Goal: Task Accomplishment & Management: Complete application form

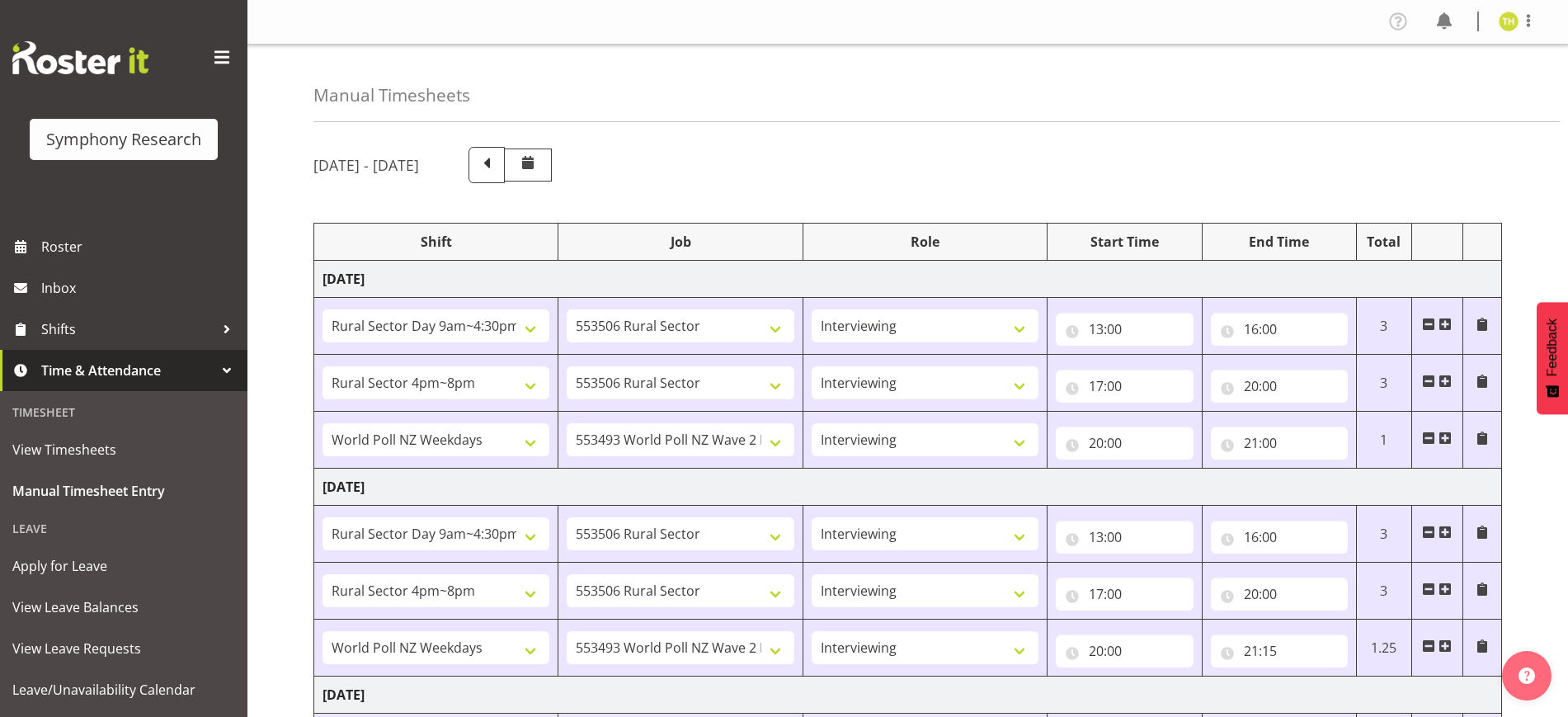
select select "81561"
select select "10587"
select select "47"
select select "81298"
select select "10587"
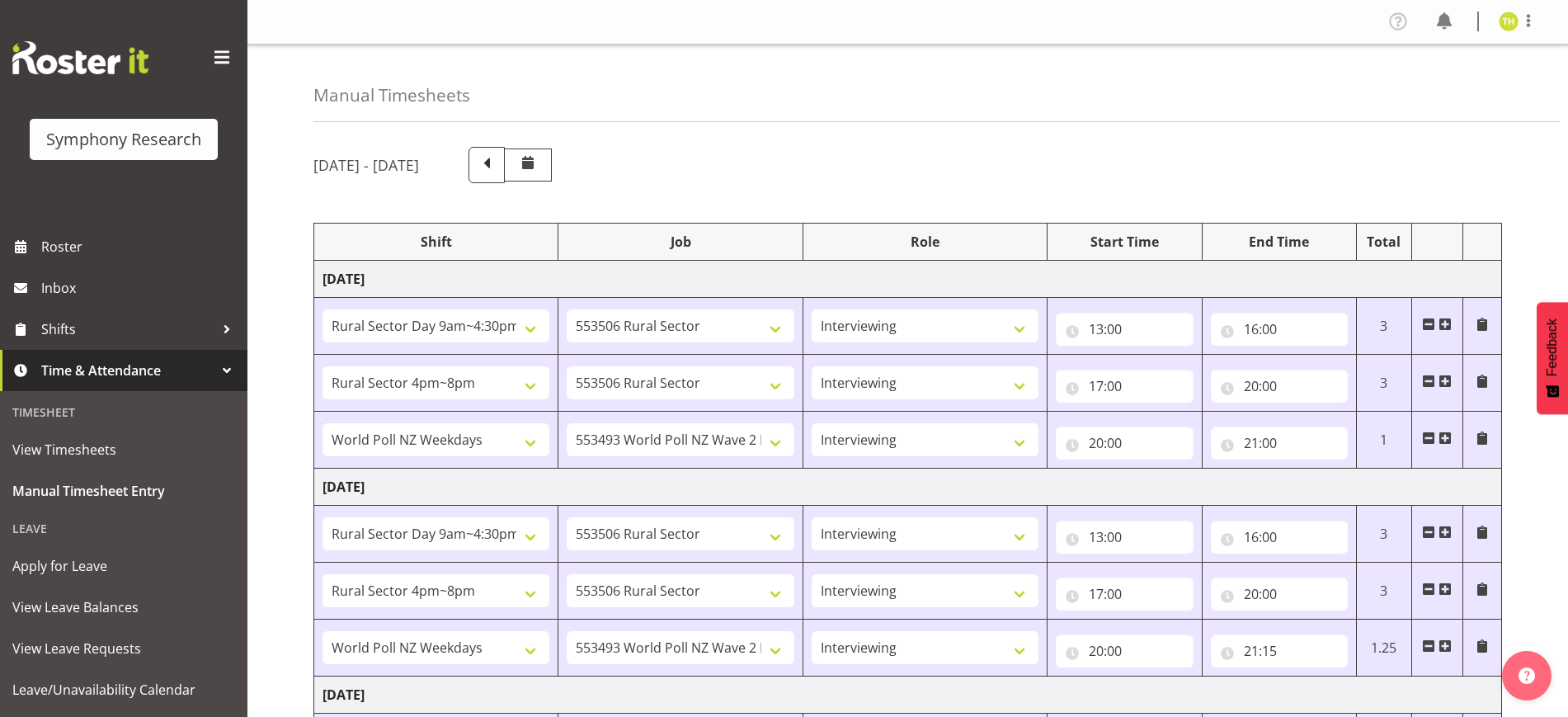
select select "47"
select select "41604"
select select "10527"
select select "47"
select select "81561"
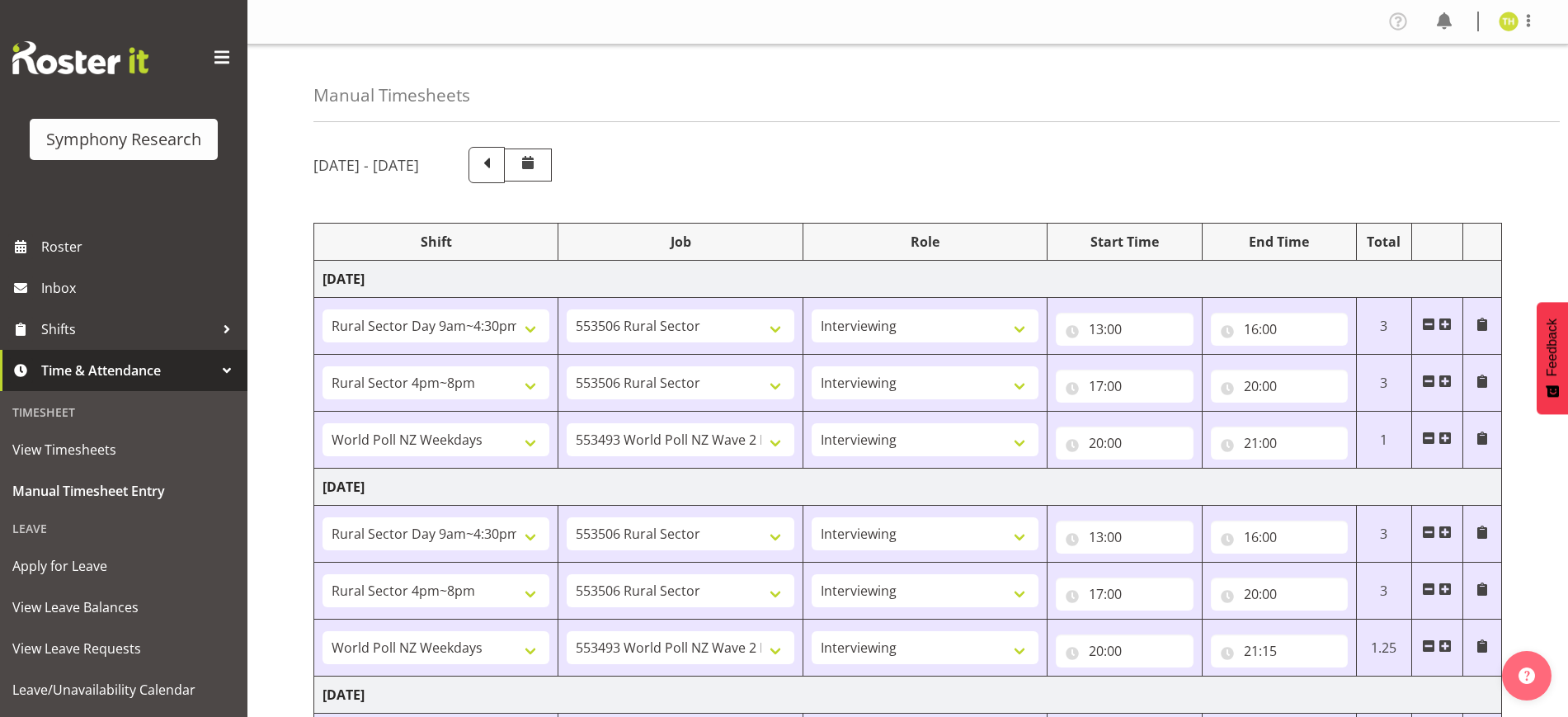
select select "10587"
select select "47"
select select "81298"
select select "10587"
select select "47"
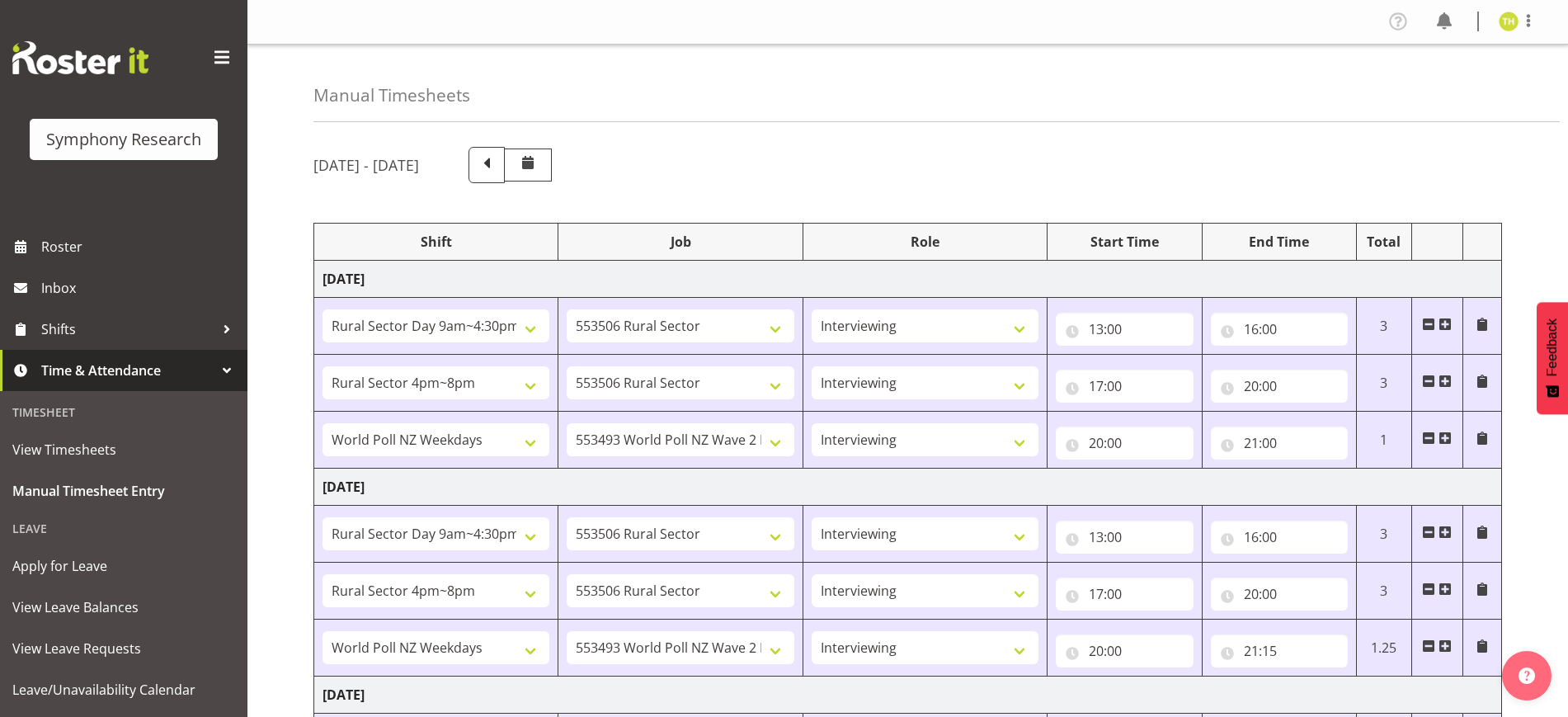
select select "41604"
select select "10527"
select select "47"
select select "81561"
select select "10587"
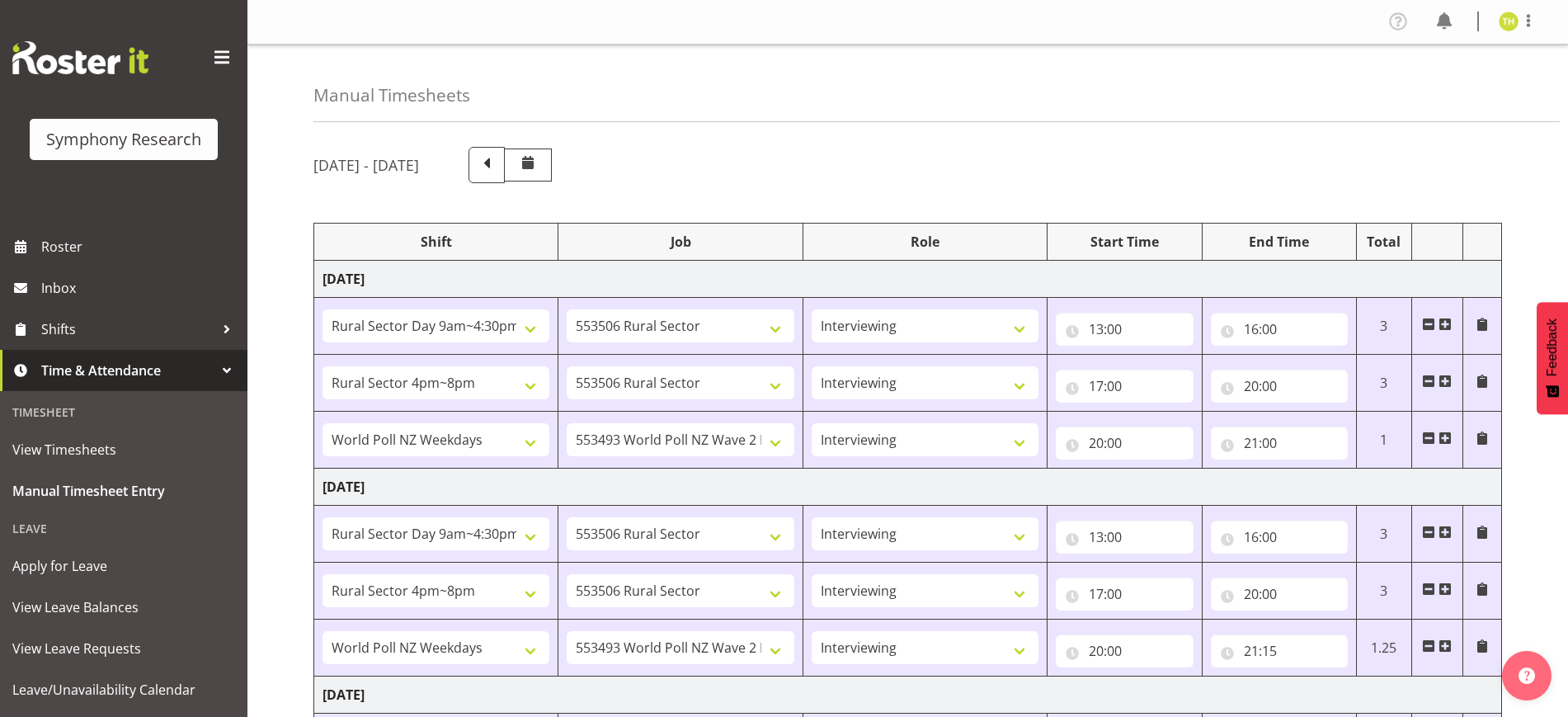
select select "47"
select select "103"
select select "10499"
select select "81298"
select select "10587"
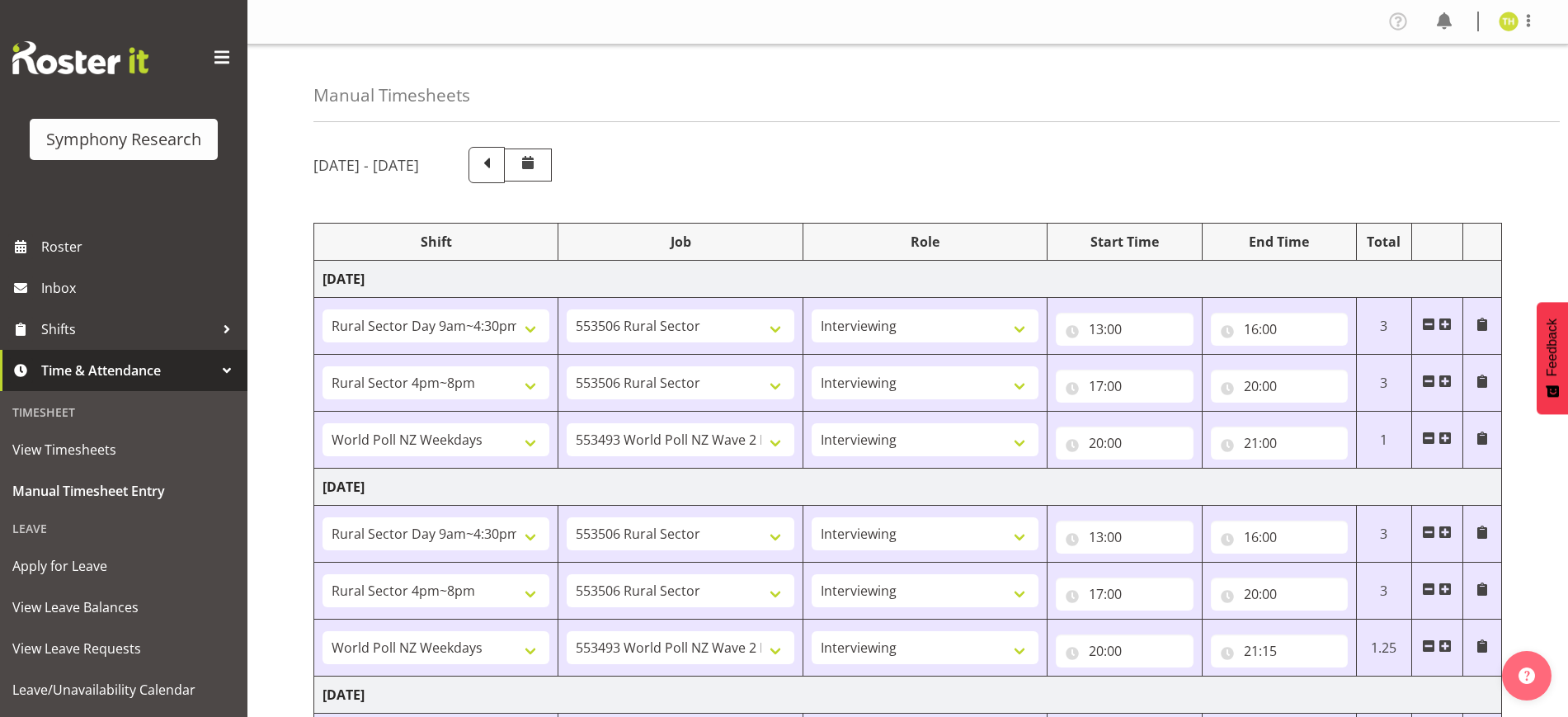
select select "47"
select select "56692"
select select "10499"
select select "47"
select select "81561"
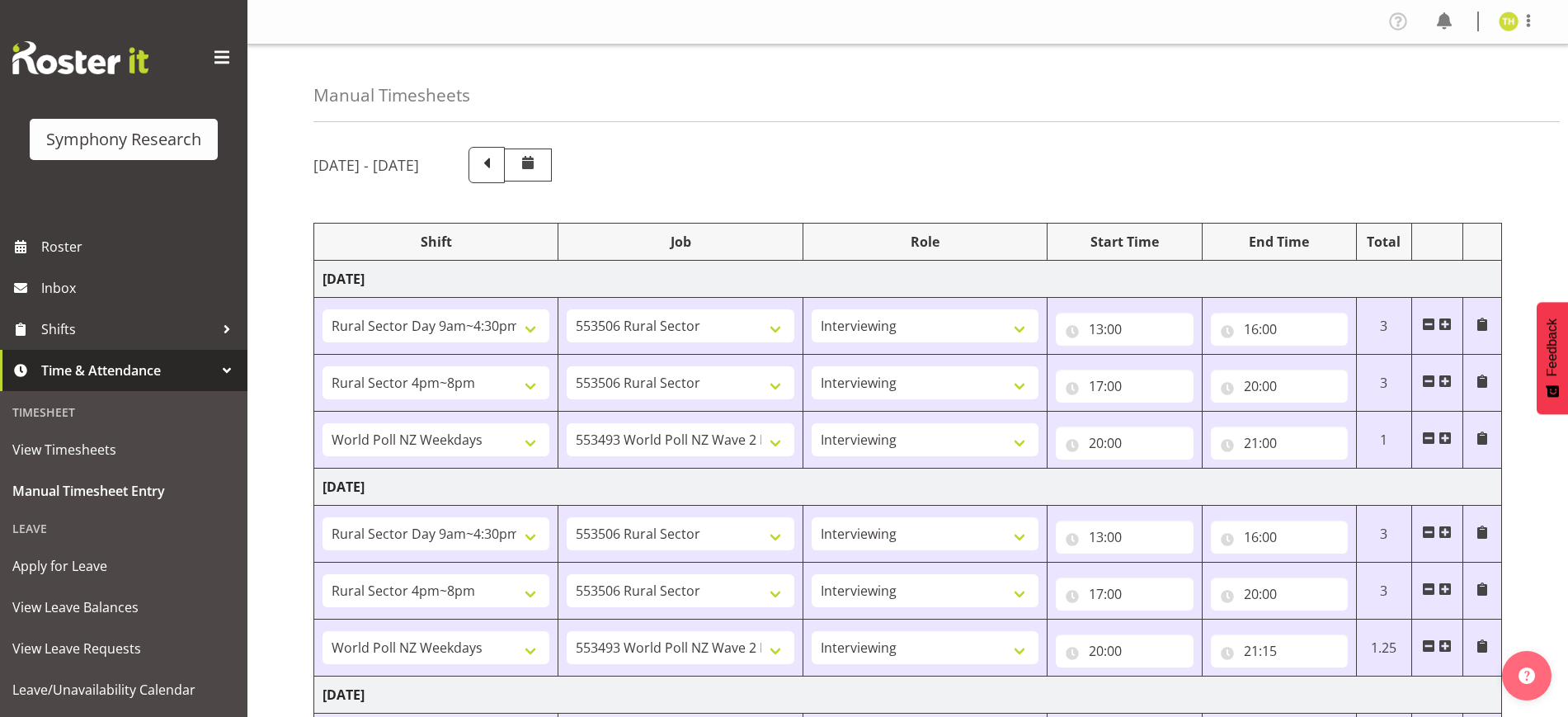
select select "10587"
select select "47"
select select "81298"
select select "10587"
select select "47"
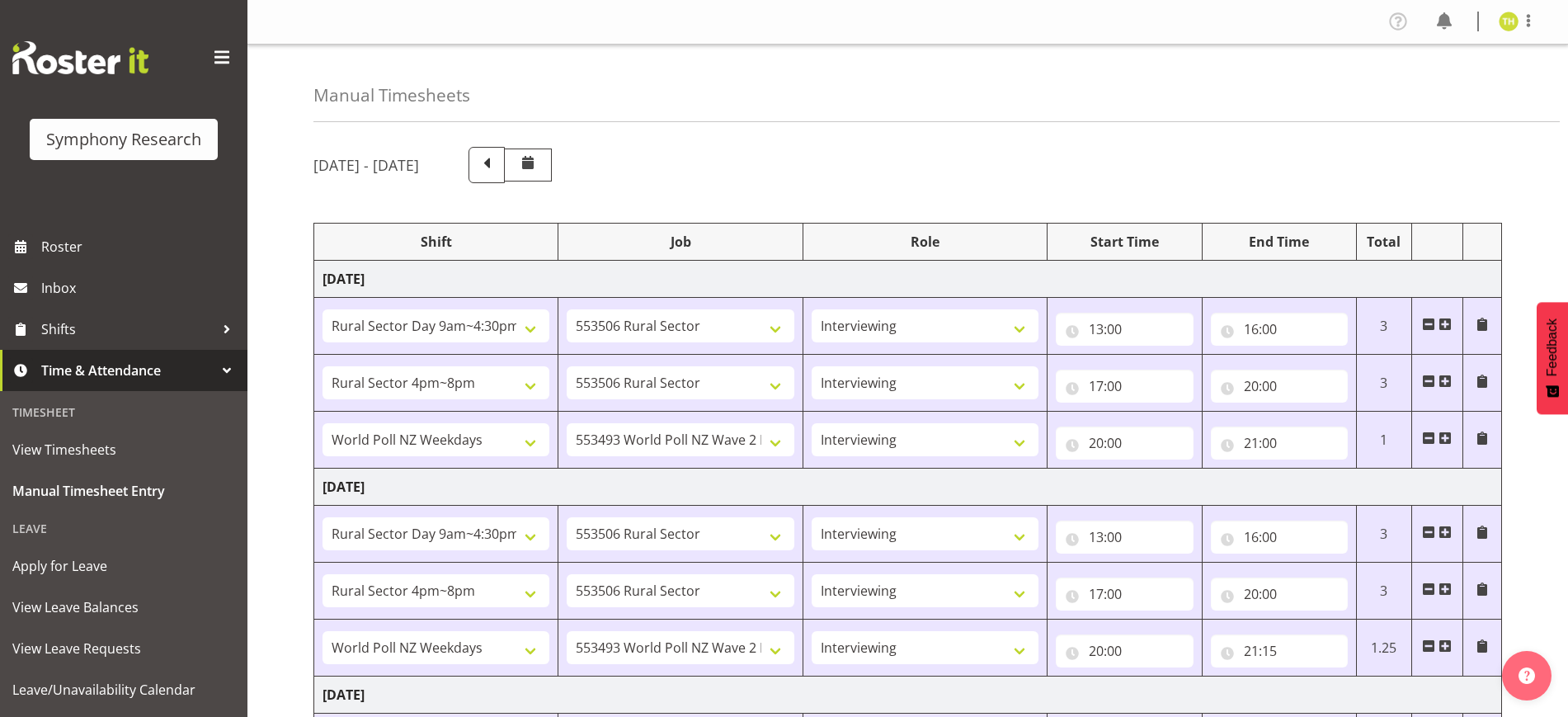
select select "56692"
select select "10499"
select select "47"
select select "56692"
select select "10499"
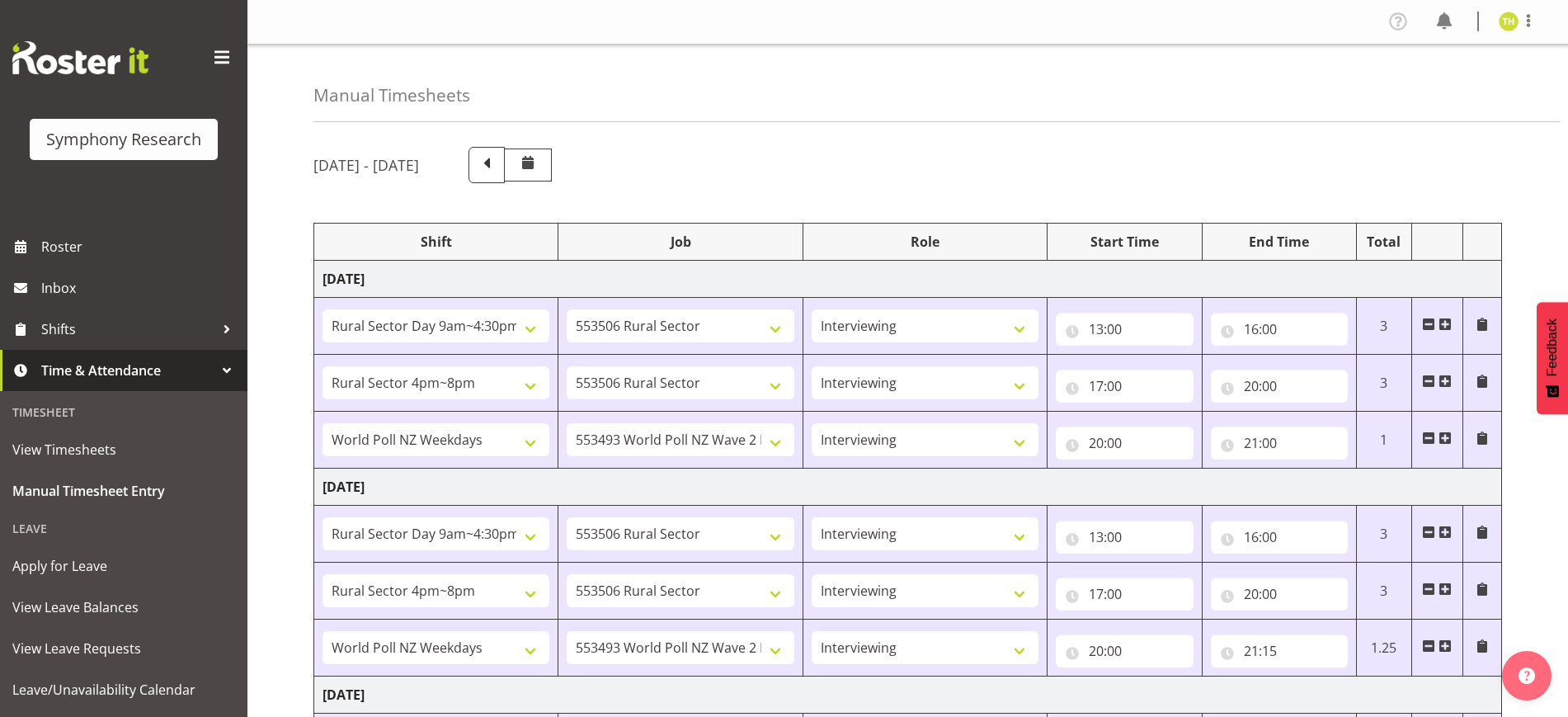
select select "47"
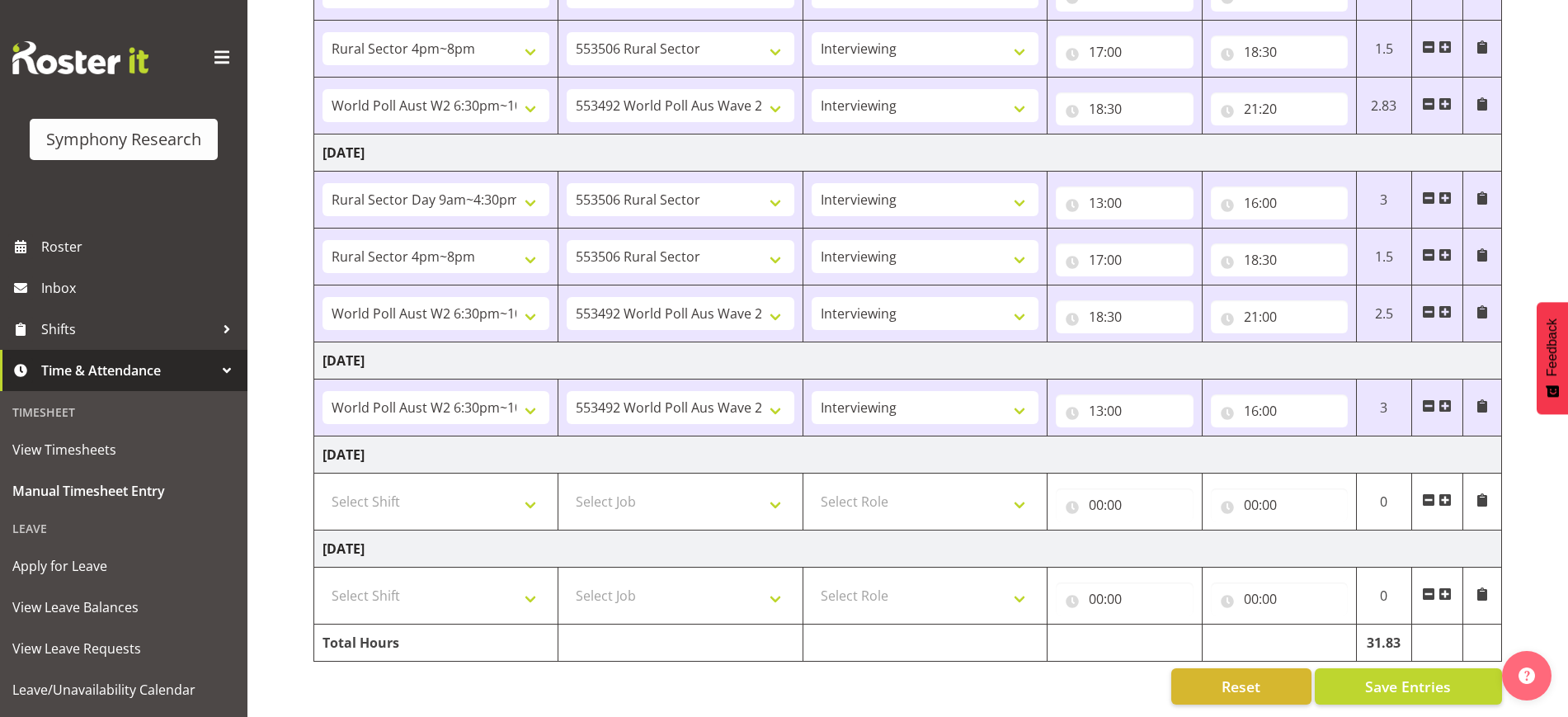
click at [1446, 400] on span at bounding box center [1446, 406] width 13 height 13
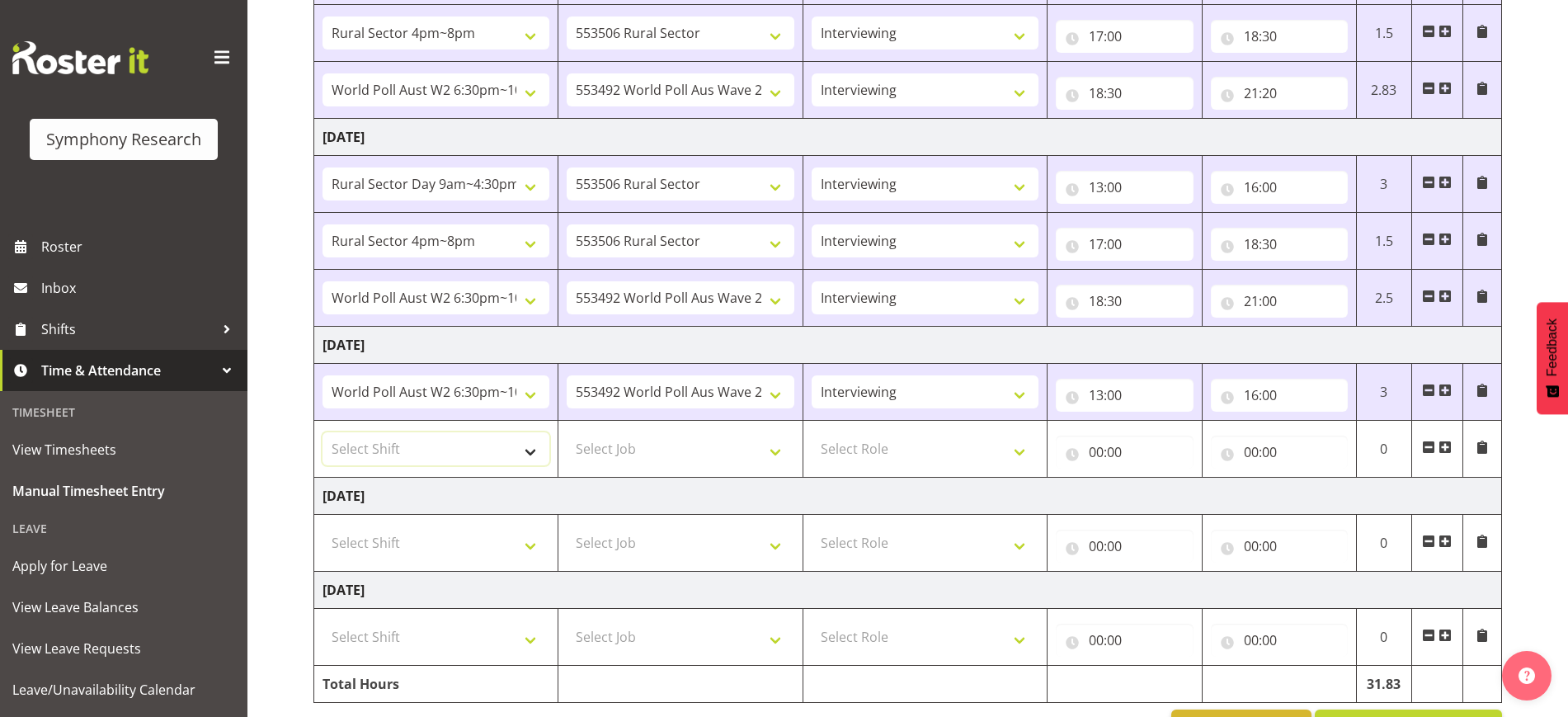
click at [451, 457] on select "Select Shift !!Weekend Residential (Roster IT Shift Label) *Business 9/10am ~ 4…" at bounding box center [436, 449] width 227 height 33
select select "41604"
click at [323, 432] on select "Select Shift !!Weekend Residential (Roster IT Shift Label) *Business 9/10am ~ 4…" at bounding box center [436, 449] width 227 height 33
click at [653, 434] on select "Select Job 550060 IF Admin 553492 World Poll Aus Wave 2 Main 2025 553493 World …" at bounding box center [680, 449] width 227 height 33
select select "10527"
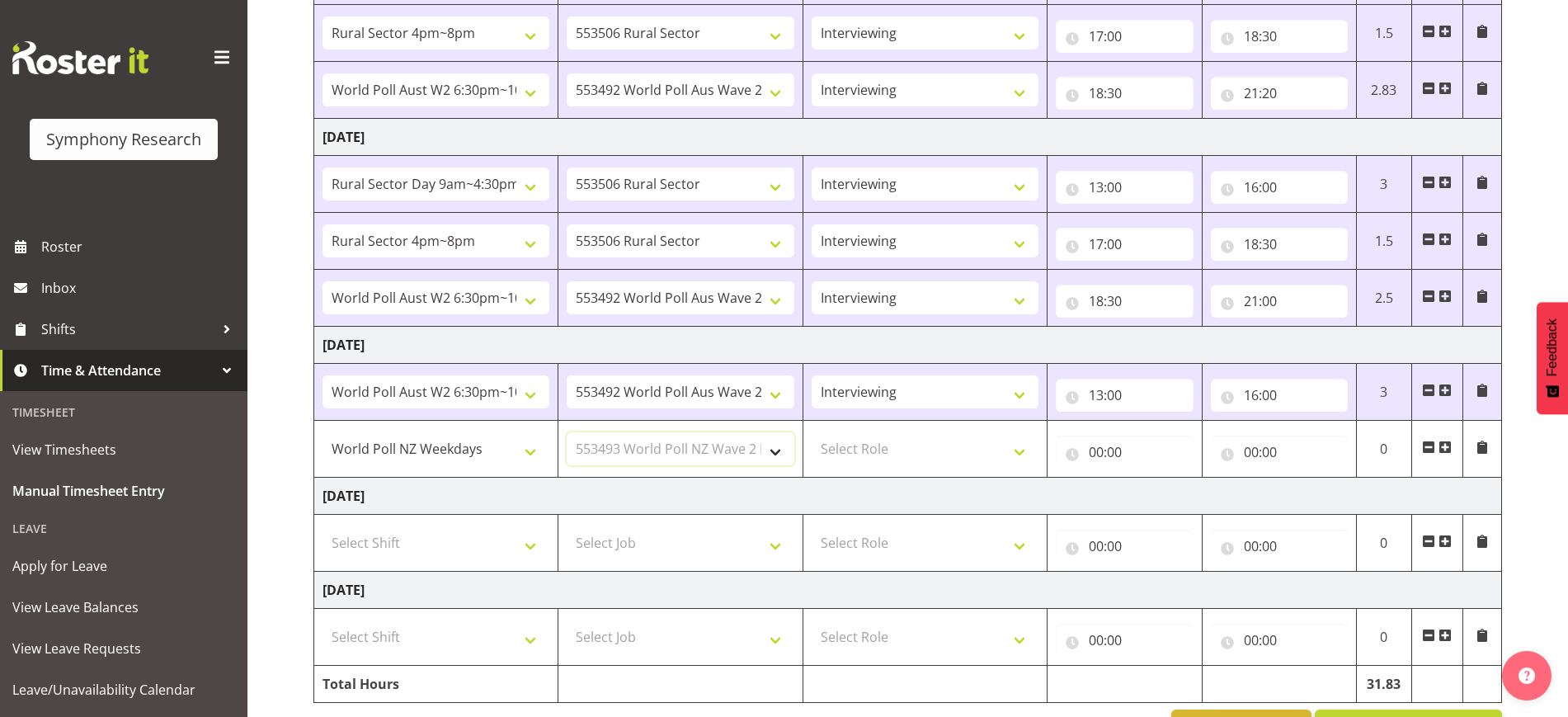
click at [567, 432] on select "Select Job 550060 IF Admin 553492 World Poll Aus Wave 2 Main 2025 553493 World …" at bounding box center [680, 449] width 227 height 33
click at [879, 474] on td "Select Role Briefing Interviewing" at bounding box center [924, 449] width 244 height 57
drag, startPoint x: 886, startPoint y: 455, endPoint x: 891, endPoint y: 445, distance: 11.2
click at [886, 455] on select "Select Role Briefing Interviewing" at bounding box center [924, 449] width 227 height 33
select select "47"
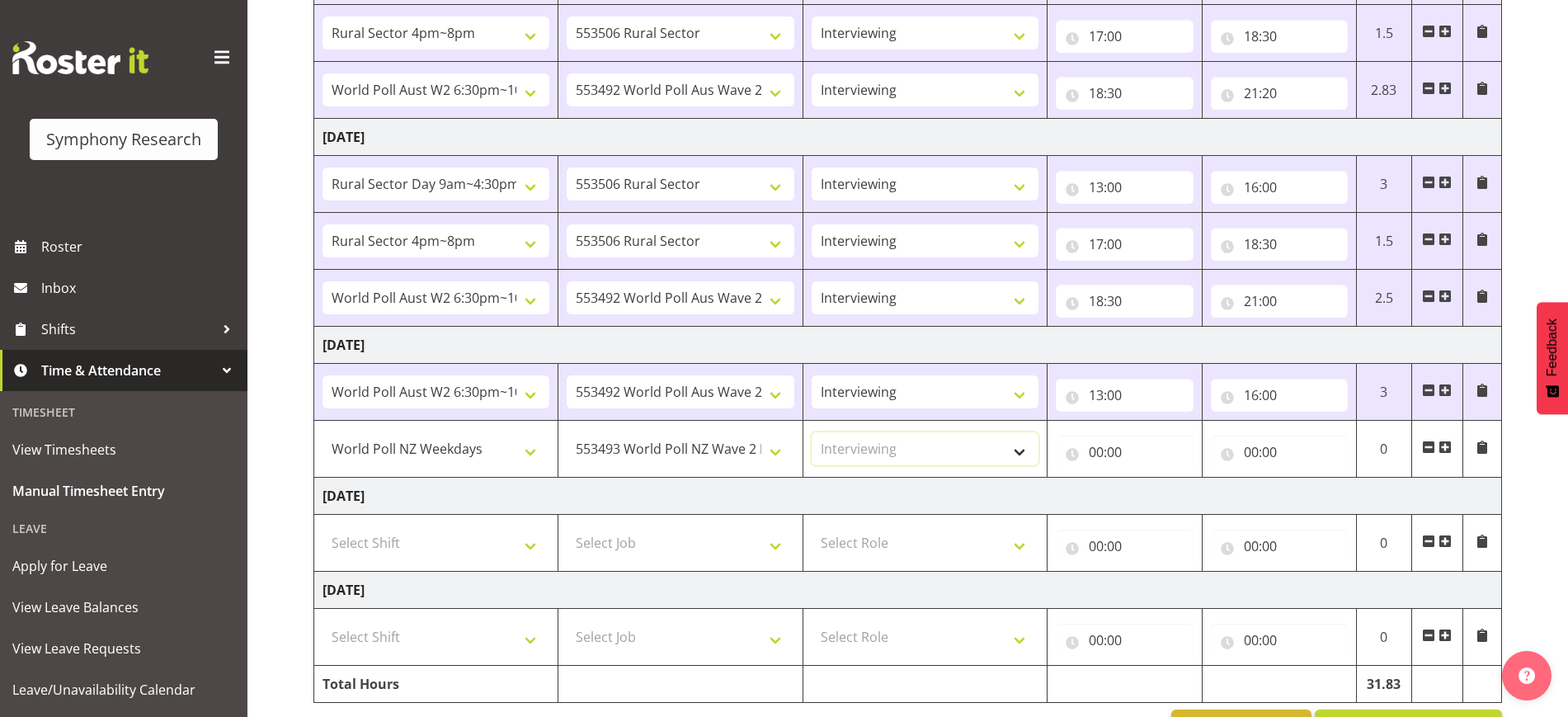
click at [811, 432] on select "Select Role Briefing Interviewing" at bounding box center [924, 449] width 227 height 33
click at [1099, 452] on input "00:00" at bounding box center [1125, 453] width 137 height 33
click at [1174, 495] on select "00 01 02 03 04 05 06 07 08 09 10 11 12 13 14 15 16 17 18 19 20 21 22 23" at bounding box center [1168, 495] width 37 height 33
select select "17"
click at [1150, 479] on select "00 01 02 03 04 05 06 07 08 09 10 11 12 13 14 15 16 17 18 19 20 21 22 23" at bounding box center [1168, 495] width 37 height 33
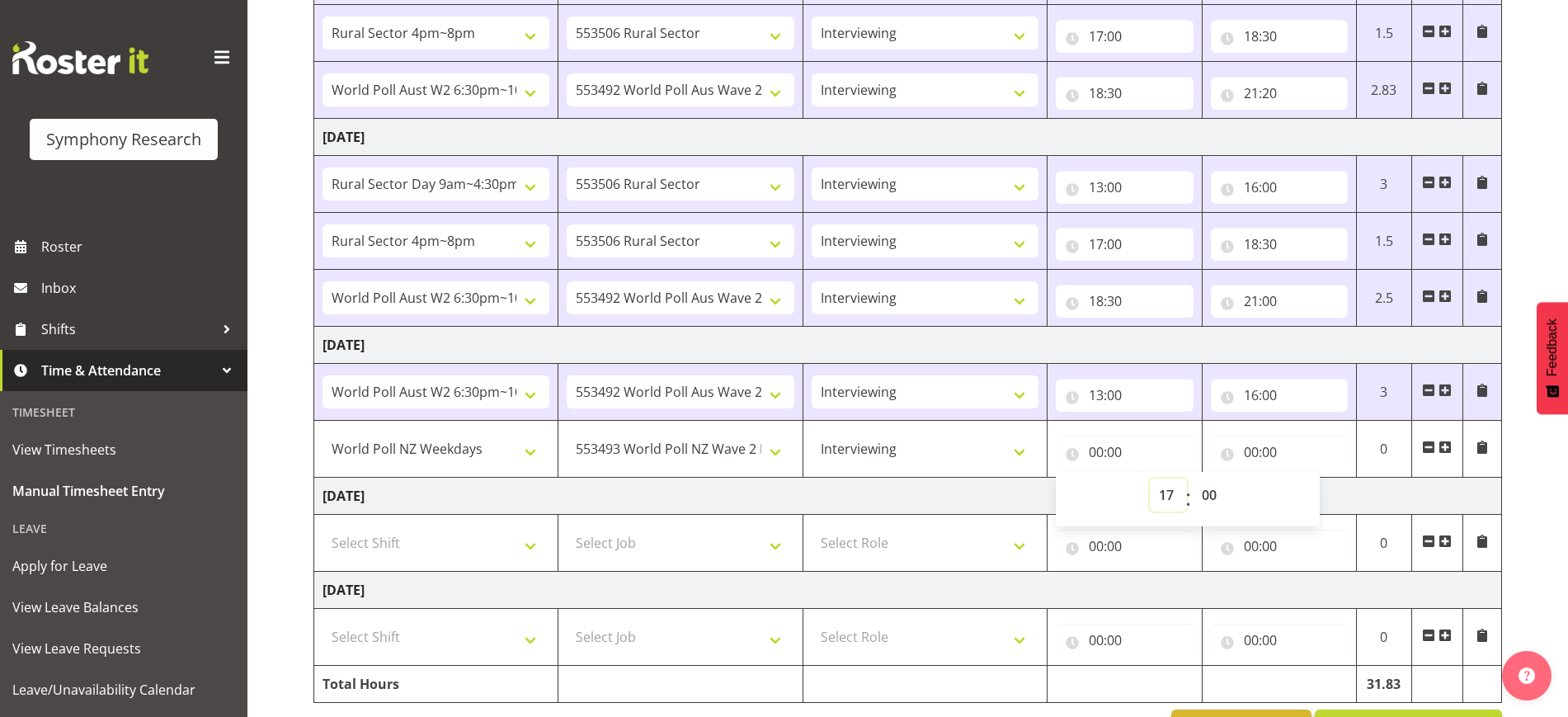
type input "17:00"
click at [1252, 445] on input "00:00" at bounding box center [1280, 453] width 137 height 33
click at [1316, 495] on select "00 01 02 03 04 05 06 07 08 09 10 11 12 13 14 15 16 17 18 19 20 21 22 23" at bounding box center [1323, 495] width 37 height 33
select select "21"
click at [1305, 479] on select "00 01 02 03 04 05 06 07 08 09 10 11 12 13 14 15 16 17 18 19 20 21 22 23" at bounding box center [1323, 495] width 37 height 33
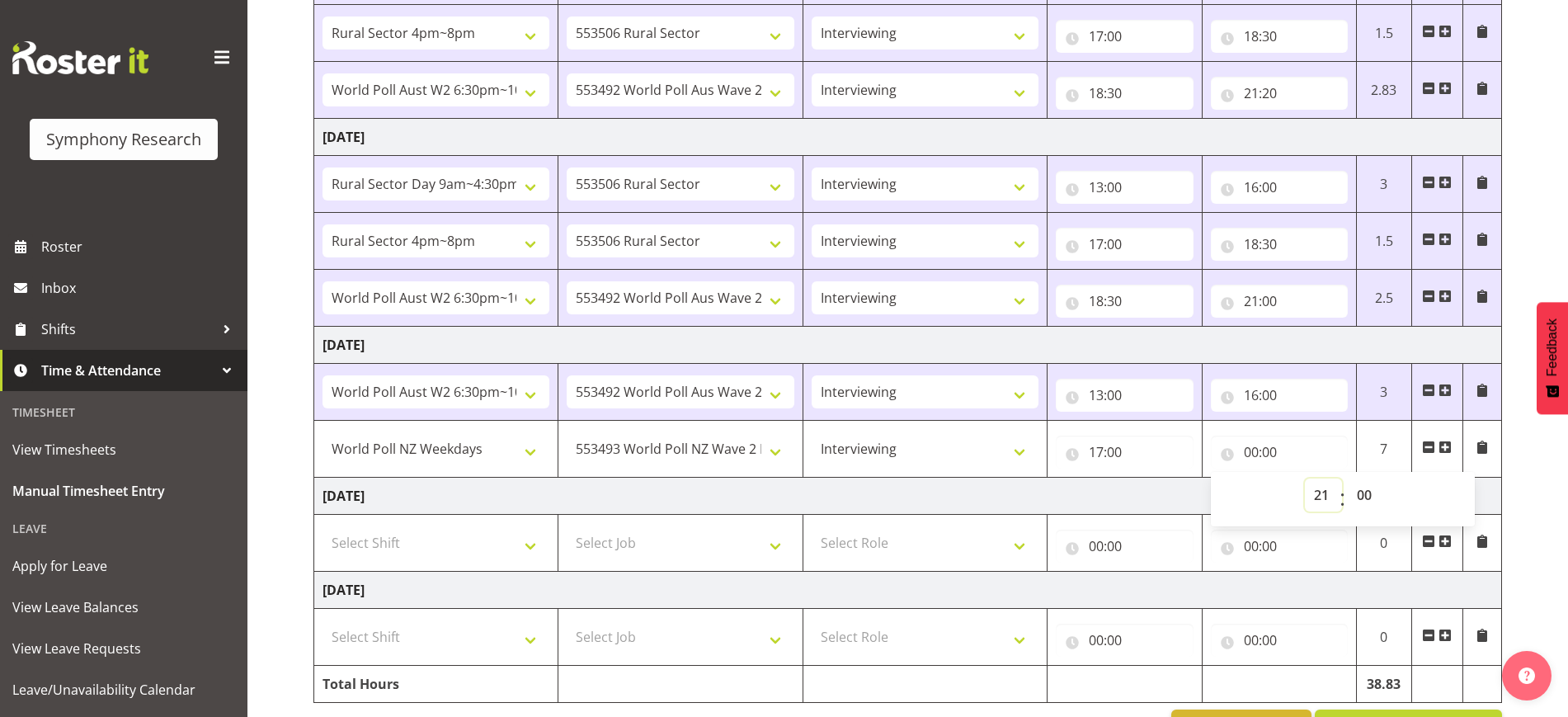
type input "21:00"
click at [1522, 447] on div "[DATE] - [DATE] Shift Job Role Start Time End Time Total [DATE] !!Weekend Resid…" at bounding box center [940, 35] width 1255 height 1447
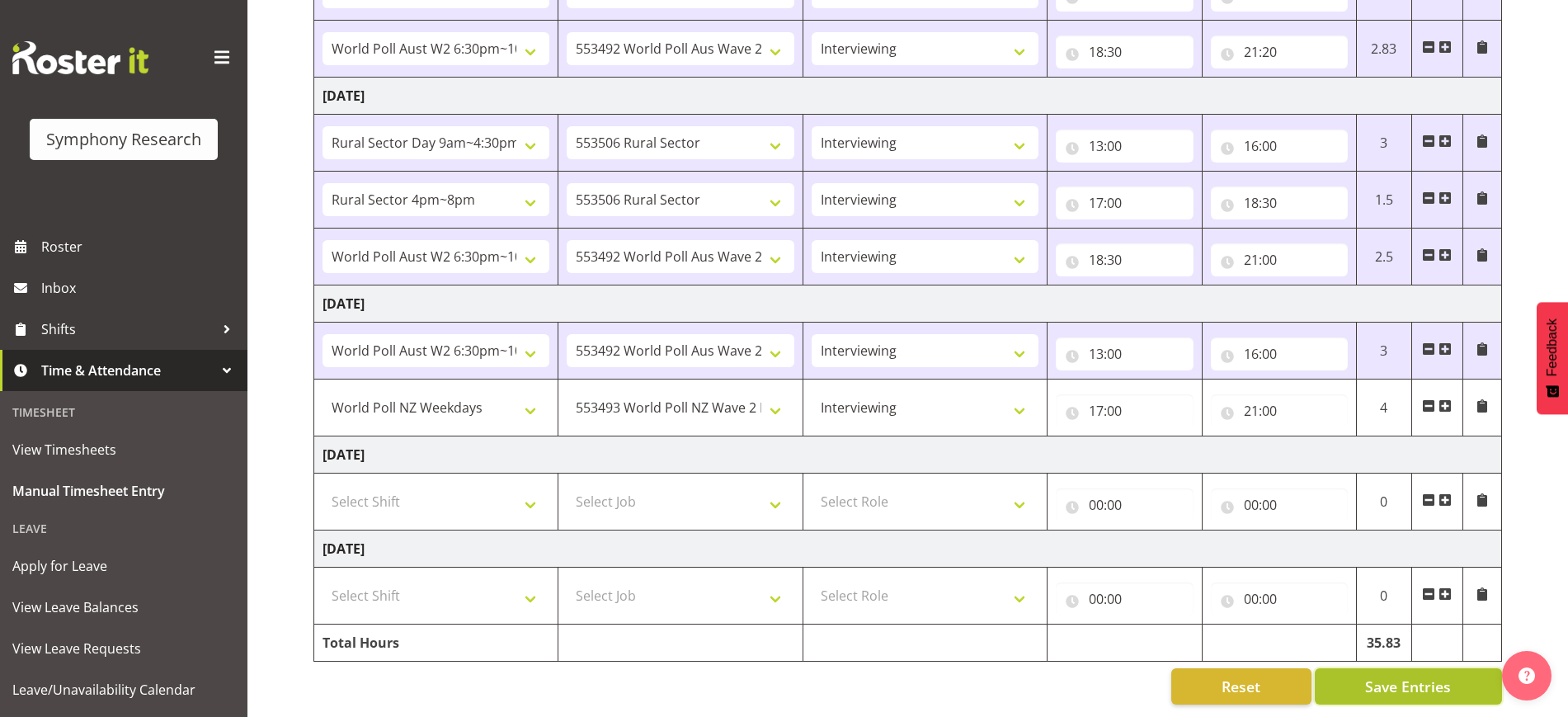
click at [1384, 676] on span "Save Entries" at bounding box center [1408, 686] width 86 height 21
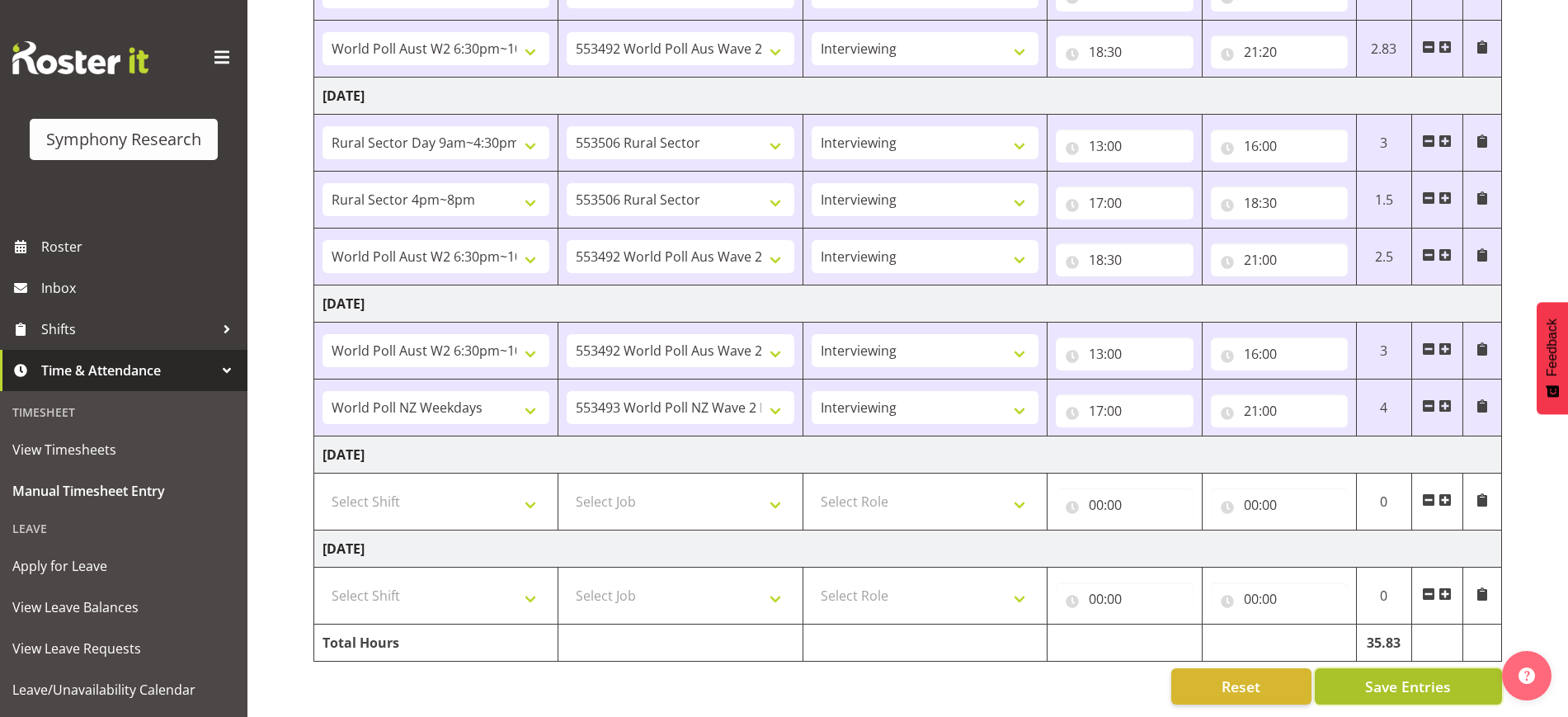
click at [1400, 676] on span "Save Entries" at bounding box center [1408, 686] width 86 height 21
